Goal: Register for event/course

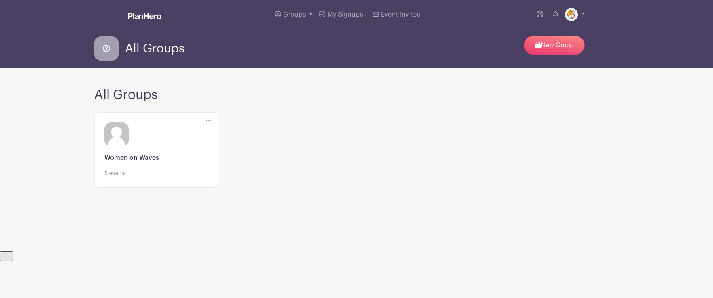
click at [121, 178] on link at bounding box center [156, 178] width 104 height 0
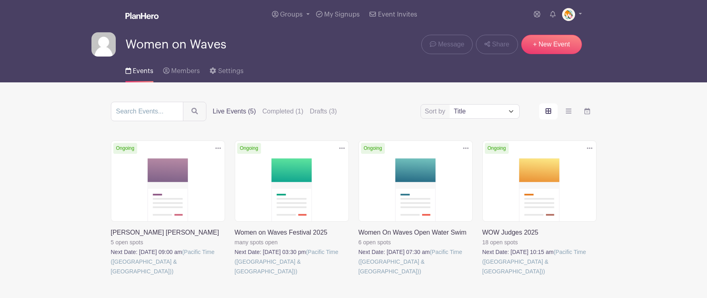
click at [482, 277] on link at bounding box center [482, 277] width 0 height 0
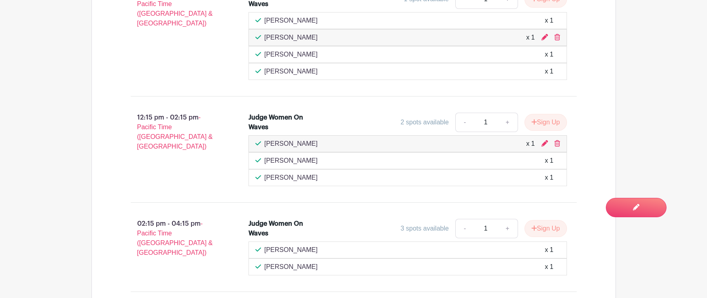
scroll to position [659, 0]
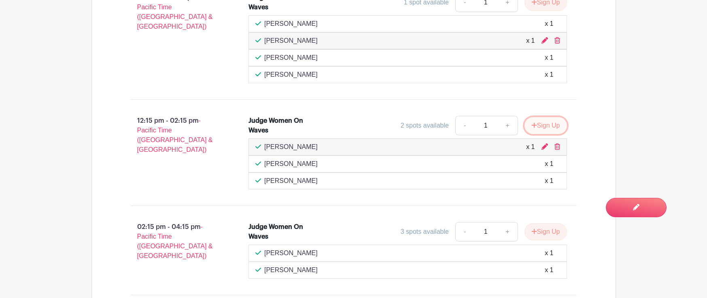
click at [549, 125] on button "Sign Up" at bounding box center [545, 125] width 42 height 17
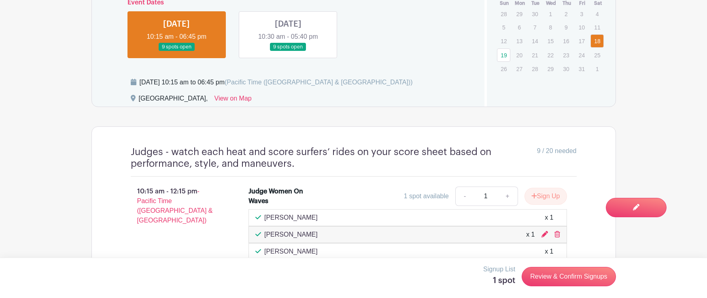
scroll to position [464, 0]
click at [288, 52] on link at bounding box center [288, 52] width 0 height 0
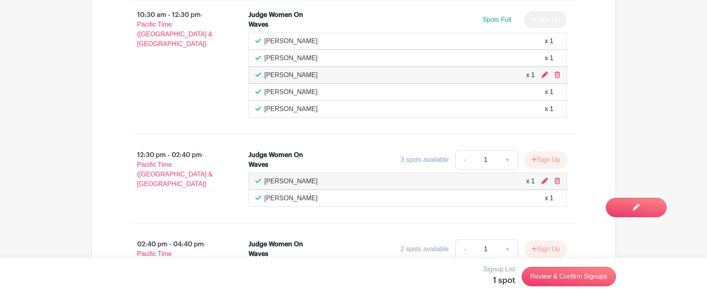
scroll to position [643, 0]
click at [552, 160] on button "Sign Up" at bounding box center [545, 158] width 42 height 17
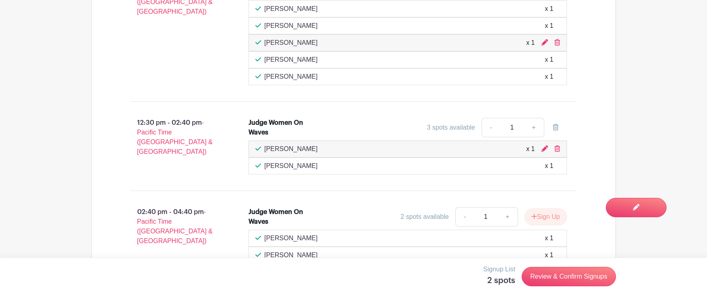
scroll to position [683, 0]
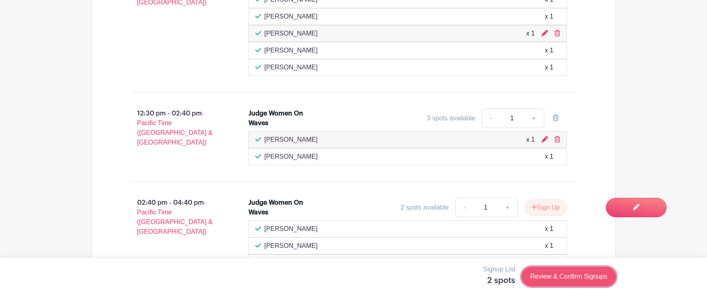
click at [558, 274] on link "Review & Confirm Signups" at bounding box center [568, 276] width 94 height 19
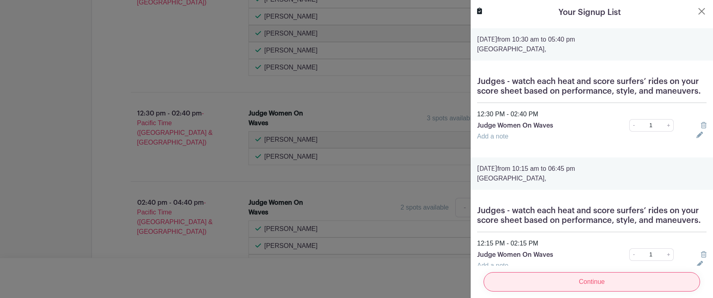
click at [598, 278] on input "Continue" at bounding box center [591, 282] width 216 height 19
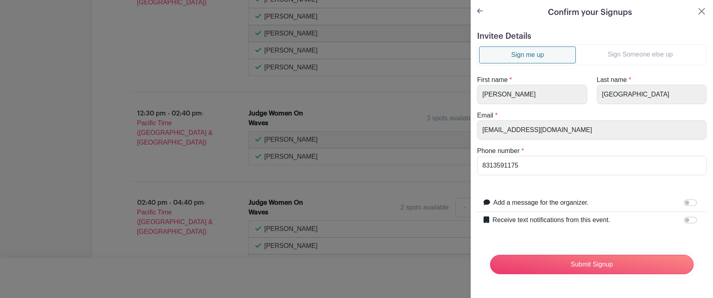
click at [626, 58] on link "Sign Someone else up" at bounding box center [640, 55] width 129 height 16
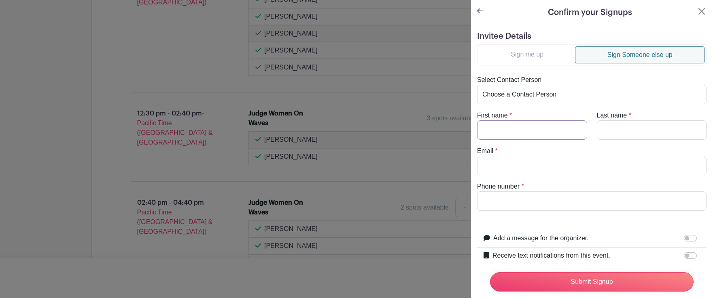
click at [509, 131] on input "First name" at bounding box center [532, 130] width 110 height 19
type input "[PERSON_NAME]"
click at [616, 130] on input "Last name" at bounding box center [652, 130] width 110 height 19
type input "[PERSON_NAME]"
click at [495, 166] on input "Email" at bounding box center [591, 165] width 229 height 19
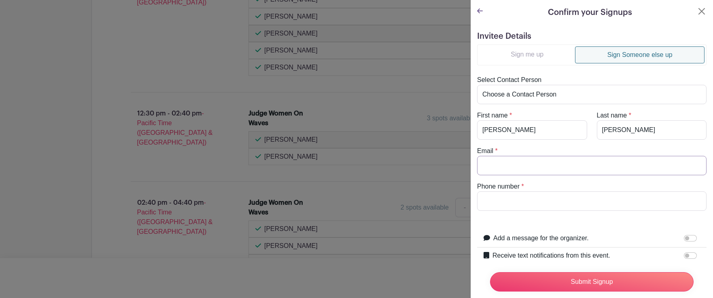
click at [495, 166] on input "Email" at bounding box center [591, 165] width 229 height 19
paste input "[EMAIL_ADDRESS][DOMAIN_NAME]"
type input "[EMAIL_ADDRESS][DOMAIN_NAME]"
click at [509, 205] on input "Phone number" at bounding box center [591, 201] width 229 height 19
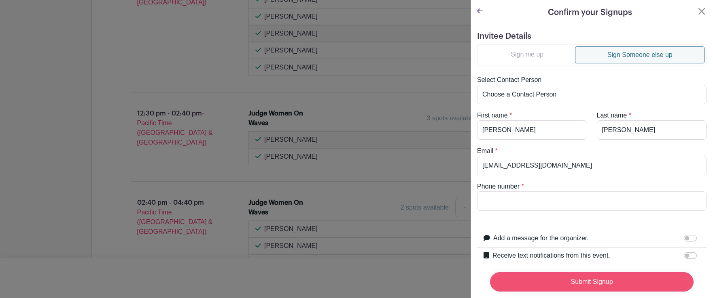
click at [593, 275] on input "Submit Signup" at bounding box center [591, 282] width 203 height 19
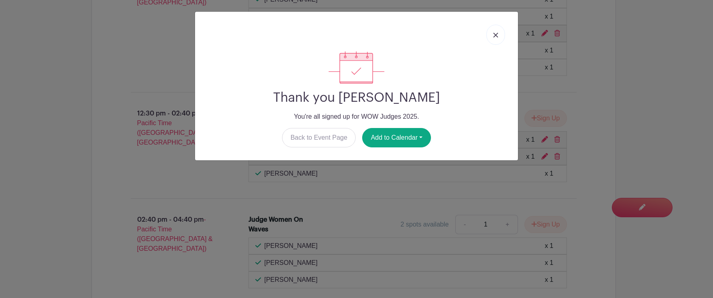
click at [494, 36] on img at bounding box center [495, 35] width 5 height 5
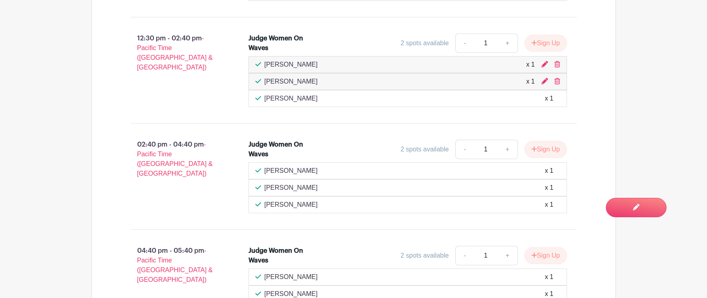
scroll to position [760, 0]
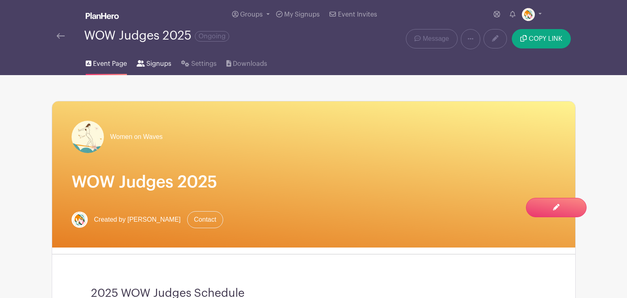
click at [161, 63] on span "Signups" at bounding box center [158, 64] width 25 height 10
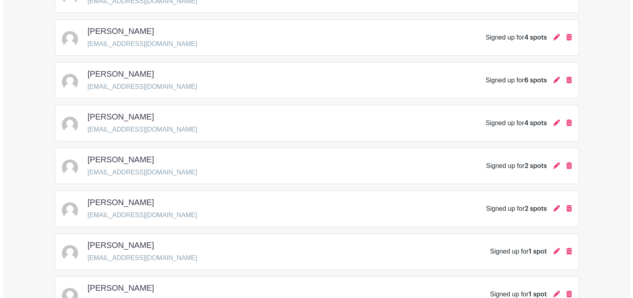
scroll to position [468, 0]
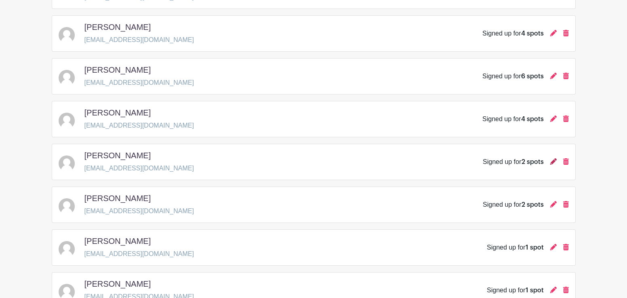
click at [552, 163] on icon at bounding box center [553, 162] width 6 height 6
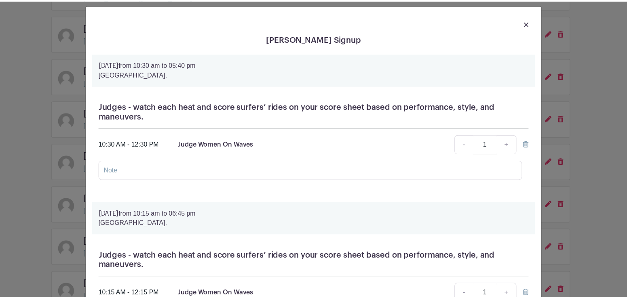
scroll to position [0, 0]
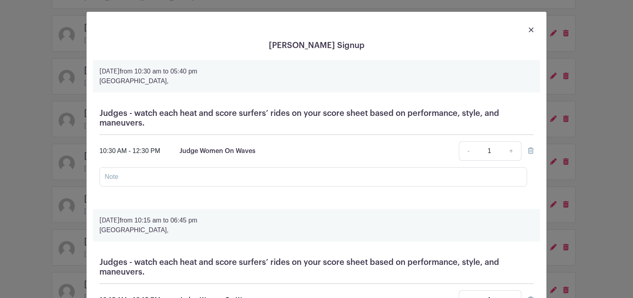
click at [529, 28] on img at bounding box center [531, 30] width 5 height 5
